Goal: Task Accomplishment & Management: Complete application form

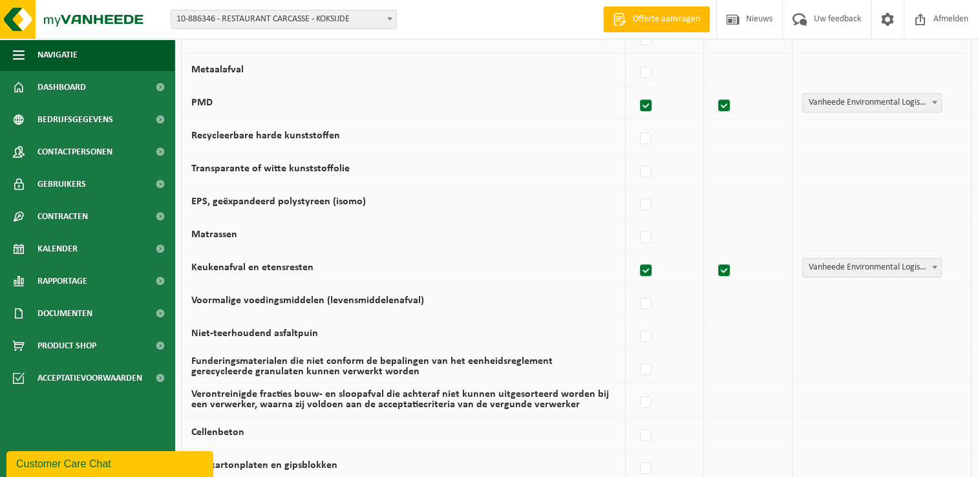
scroll to position [877, 0]
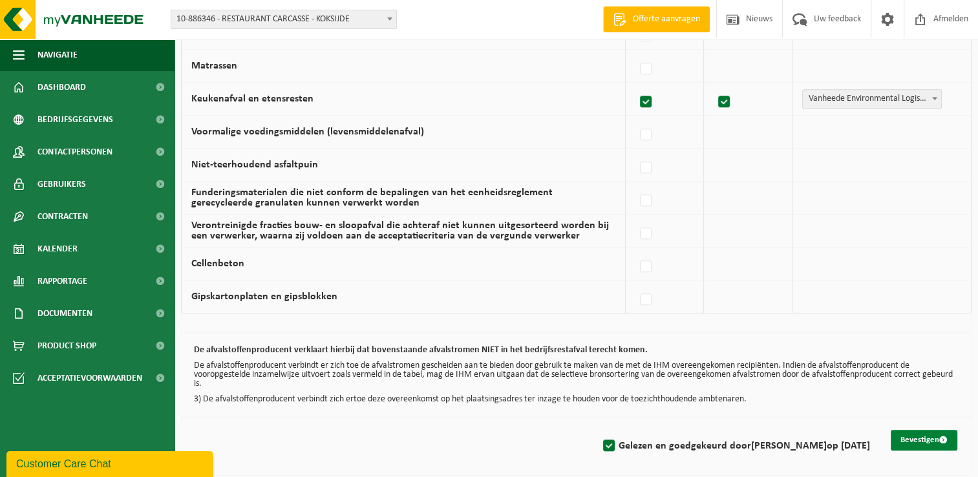
click at [920, 433] on button "Bevestigen" at bounding box center [923, 440] width 67 height 21
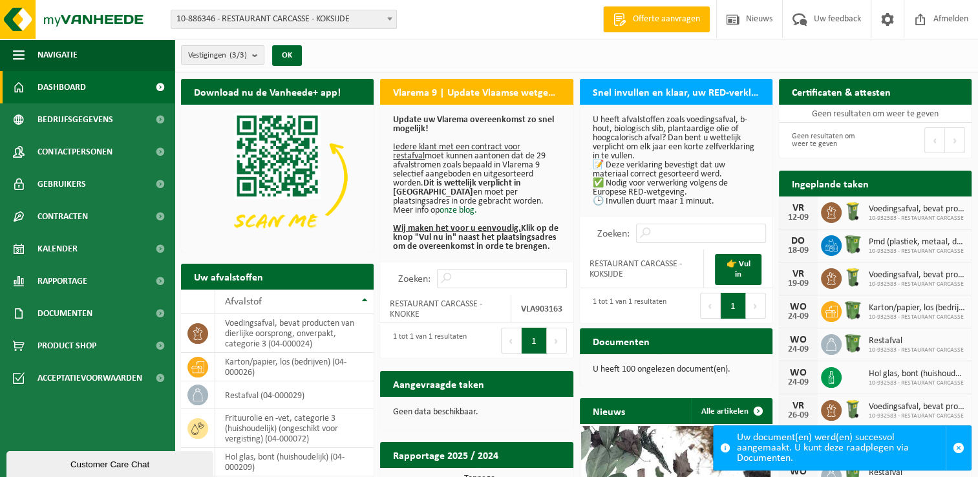
scroll to position [221, 0]
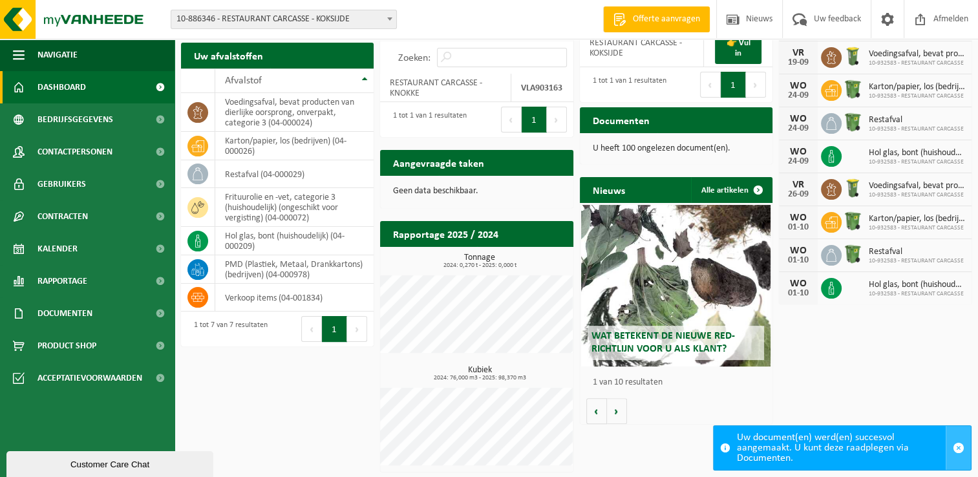
click at [963, 448] on span "button" at bounding box center [958, 448] width 12 height 12
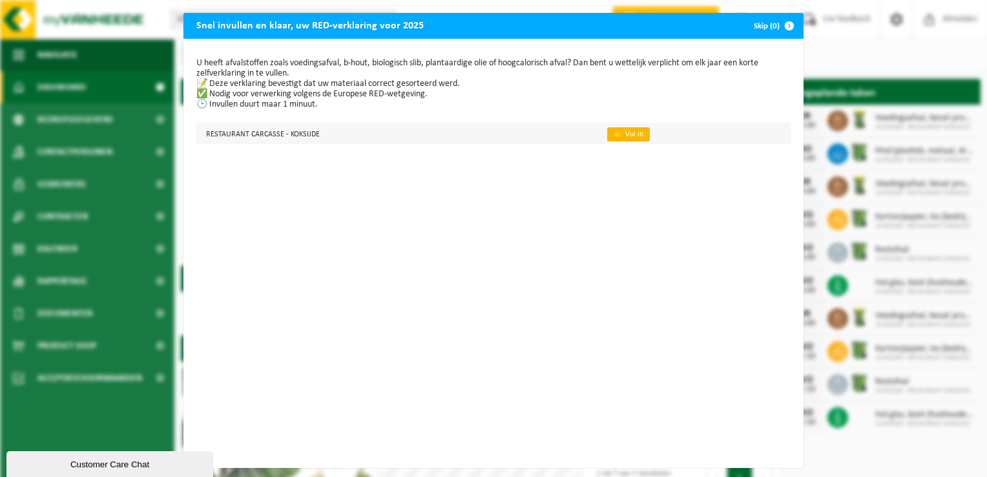
click at [616, 136] on link "👉 Vul in" at bounding box center [628, 134] width 43 height 14
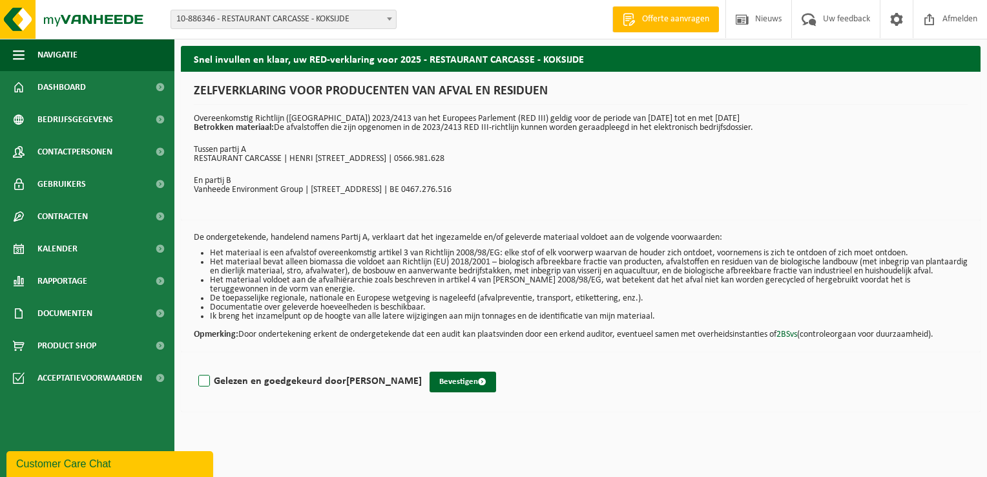
click at [202, 389] on label "Gelezen en goedgekeurd door [PERSON_NAME]" at bounding box center [309, 381] width 226 height 19
click at [422, 365] on input "Gelezen en goedgekeurd door [PERSON_NAME]" at bounding box center [422, 364] width 1 height 1
checkbox input "true"
click at [453, 391] on button "Bevestigen" at bounding box center [463, 382] width 67 height 21
